Goal: Navigation & Orientation: Find specific page/section

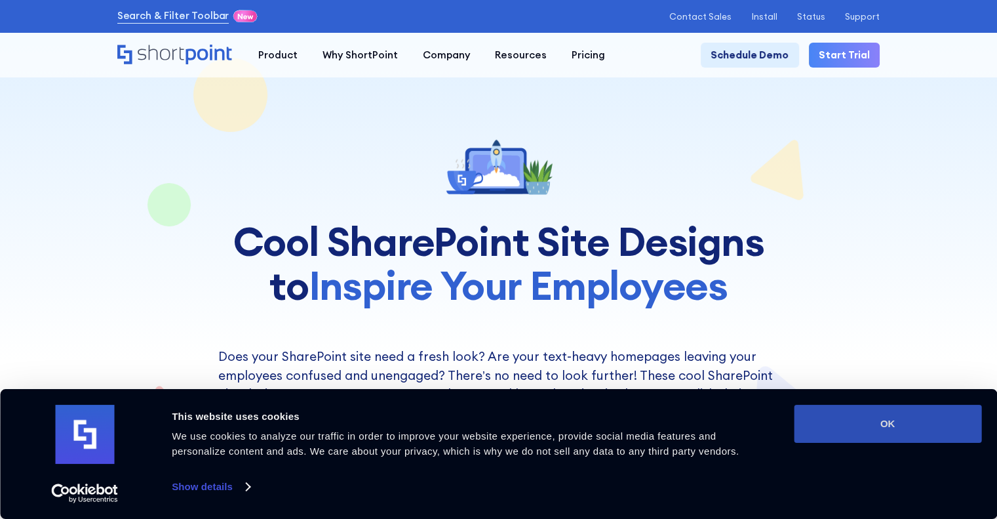
click at [886, 407] on button "OK" at bounding box center [887, 423] width 187 height 38
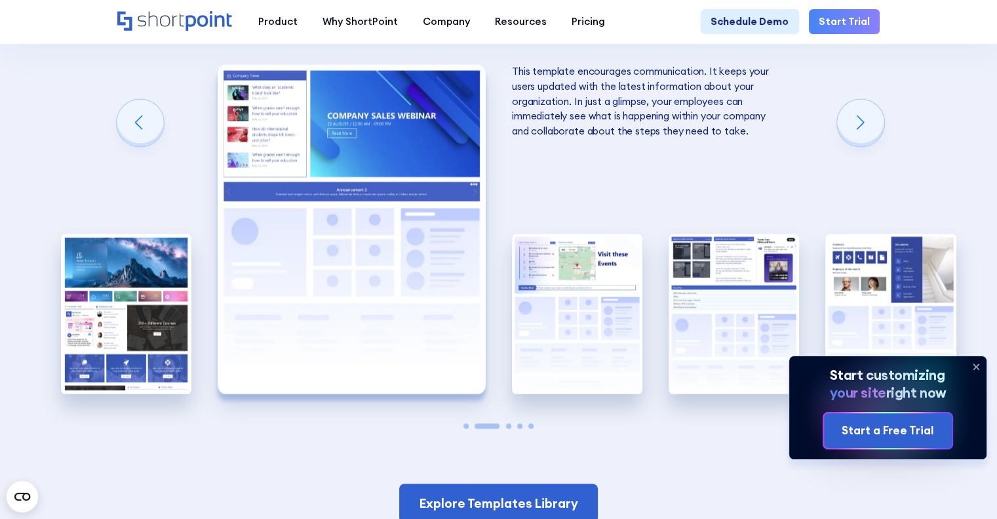
scroll to position [2294, 0]
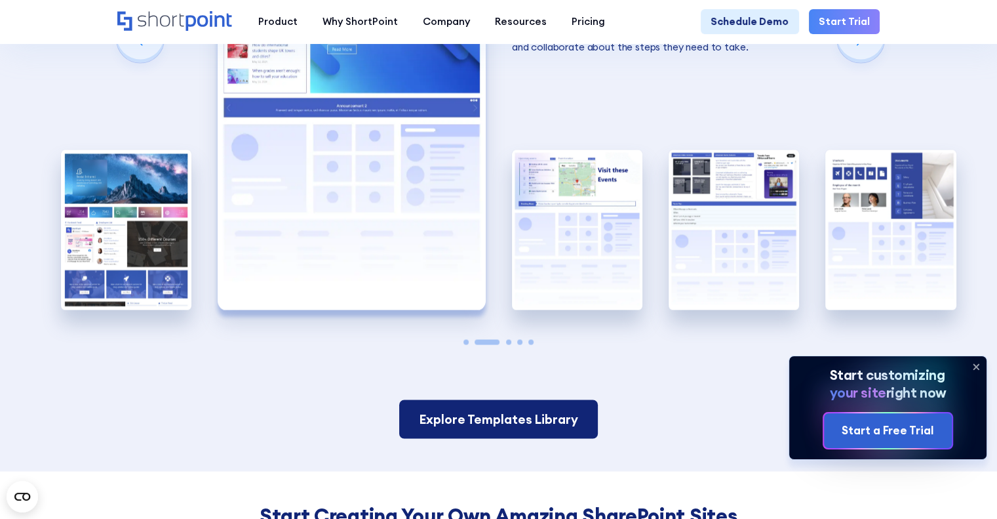
click at [534, 404] on link "Explore Templates Library" at bounding box center [498, 418] width 199 height 39
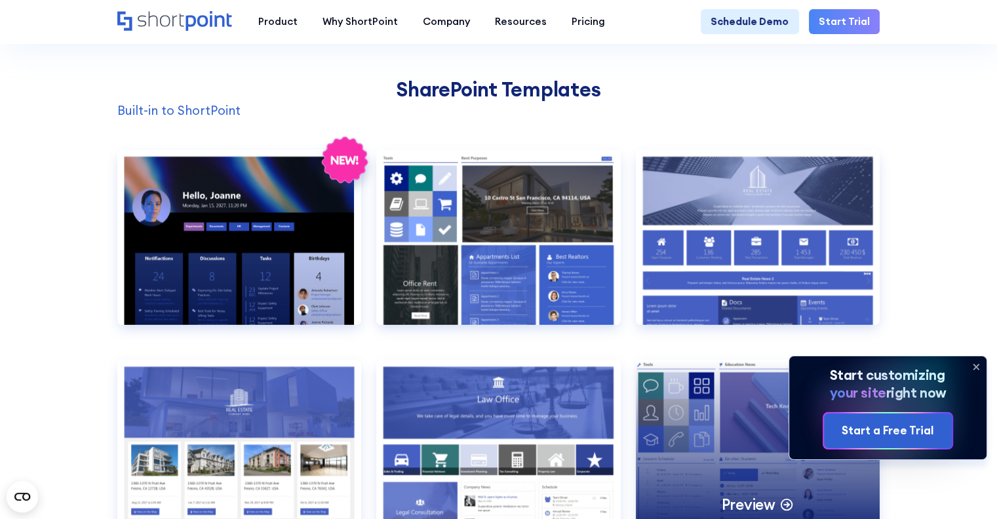
scroll to position [1114, 0]
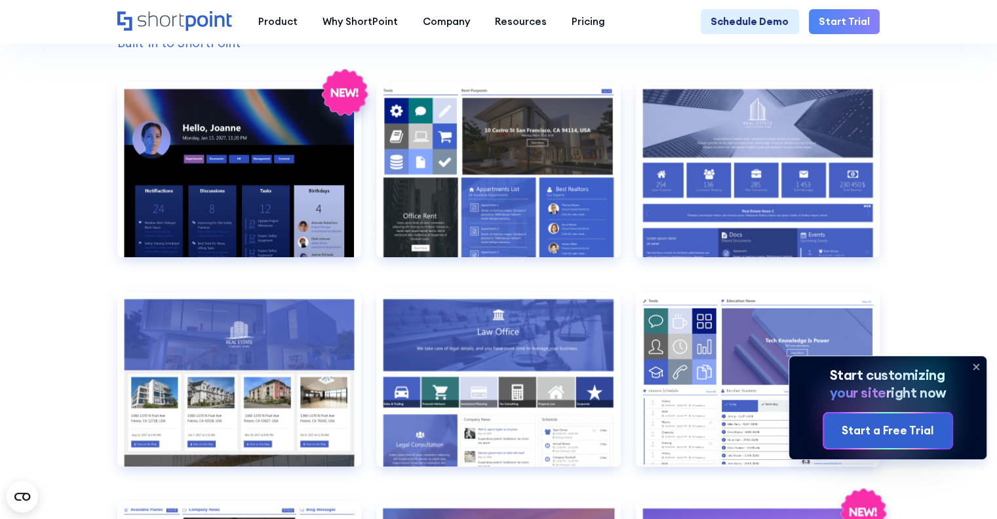
click at [975, 364] on icon at bounding box center [975, 366] width 5 height 5
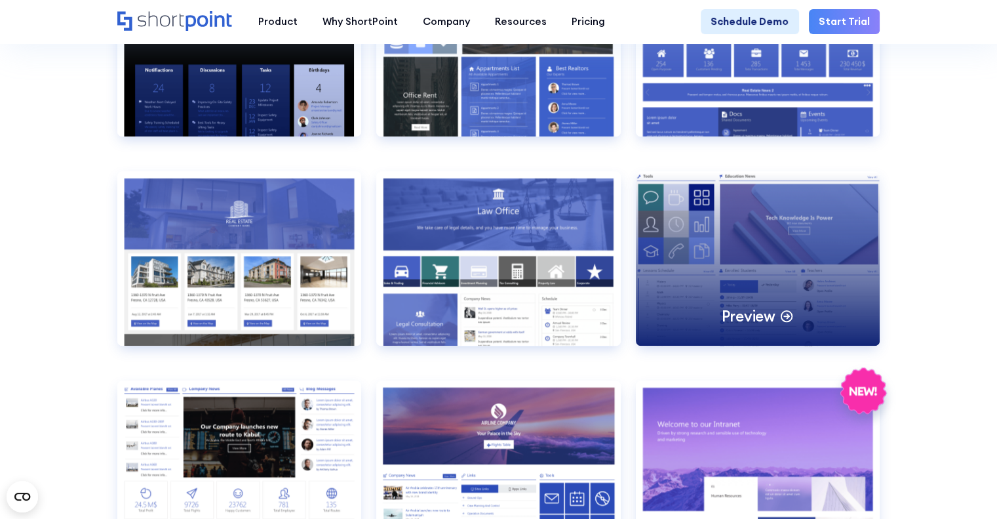
scroll to position [1442, 0]
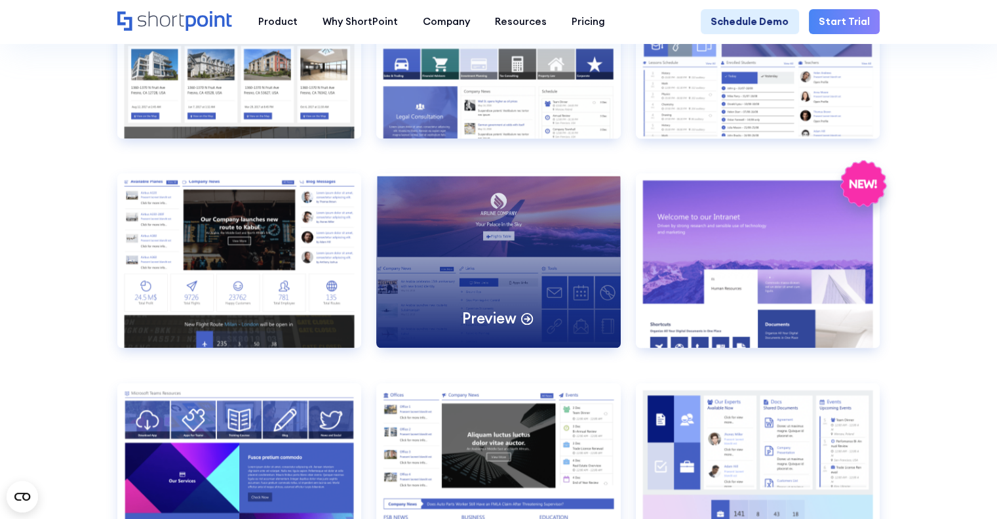
click at [568, 241] on div "Preview" at bounding box center [498, 260] width 245 height 174
